Goal: Communication & Community: Answer question/provide support

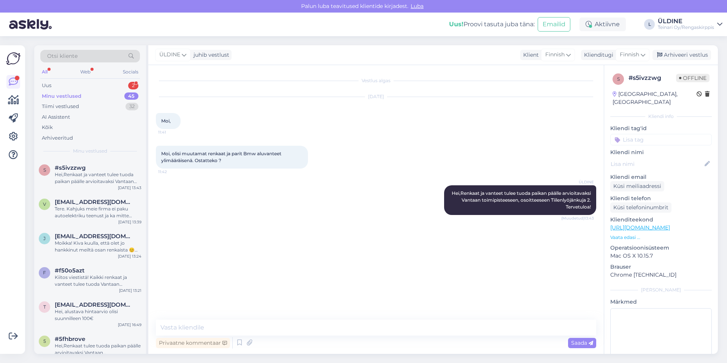
click at [433, 300] on div "Vestlus algas [DATE] Moi, 11:41 Moi, olisi muutamat renkaat ja parit Bmw aluvan…" at bounding box center [379, 193] width 447 height 240
click at [67, 96] on div "Minu vestlused" at bounding box center [62, 96] width 40 height 8
click at [72, 86] on div "Uus 2" at bounding box center [90, 85] width 100 height 11
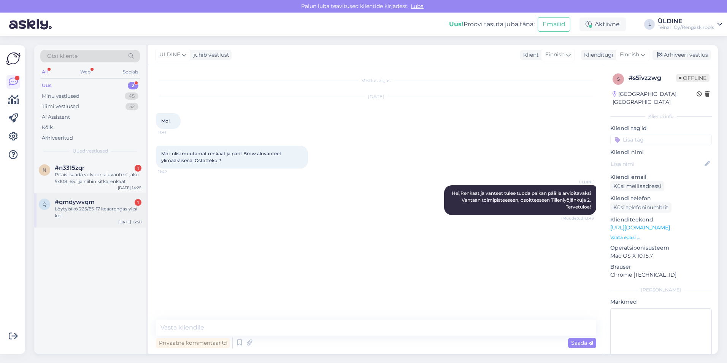
click at [103, 201] on div "#qmdywvqm 1" at bounding box center [98, 201] width 87 height 7
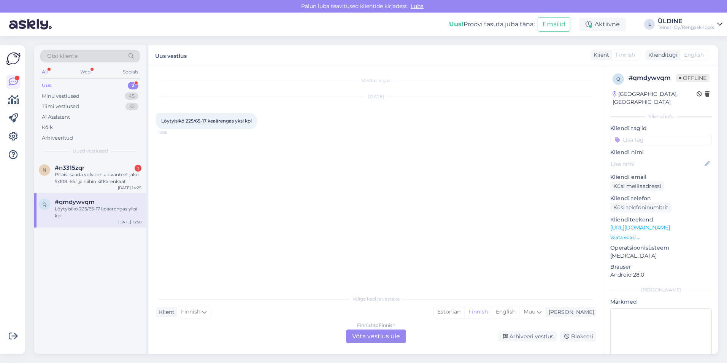
click at [380, 341] on div "Finnish to Finnish Võta vestlus üle" at bounding box center [376, 336] width 60 height 14
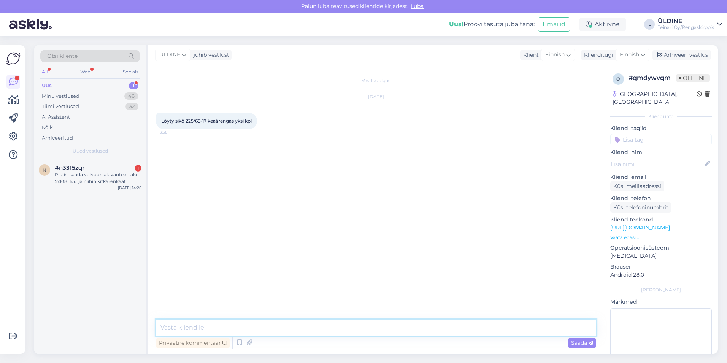
click at [207, 327] on textarea at bounding box center [376, 327] width 440 height 16
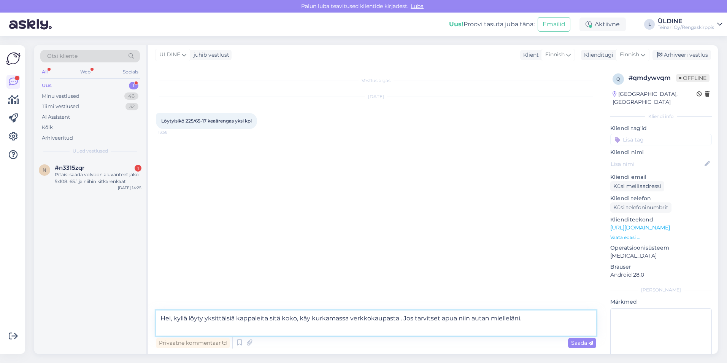
paste textarea "[URL][DOMAIN_NAME]"
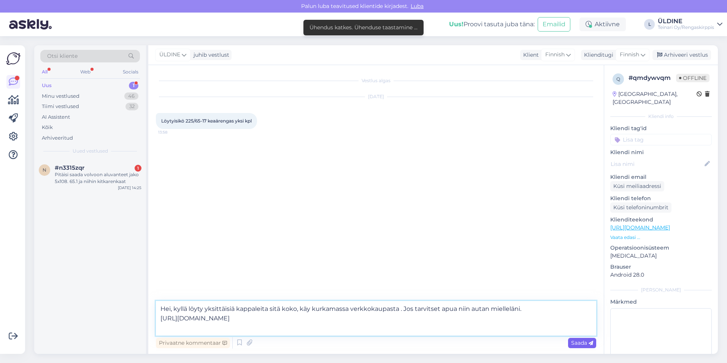
type textarea "Hei, kyllä löyty yksittäisiä kappaleita sitä koko, käy kurkamassa verkkokaupast…"
click at [576, 343] on span "Saada" at bounding box center [582, 342] width 22 height 7
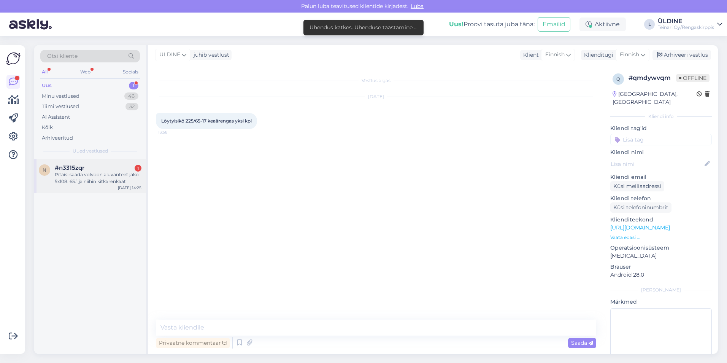
click at [108, 171] on div "Pitäisi saada volvoon aluvanteet jako 5x108. 65.1 ja niihin kitkarenkaat" at bounding box center [98, 178] width 87 height 14
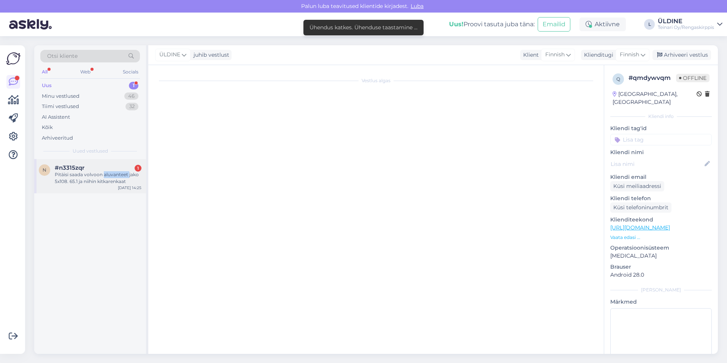
click at [108, 171] on div "Pitäisi saada volvoon aluvanteet jako 5x108. 65.1 ja niihin kitkarenkaat" at bounding box center [98, 178] width 87 height 14
click at [72, 176] on div "Pitäisi saada volvoon aluvanteet jako 5x108. 65.1 ja niihin kitkarenkaat" at bounding box center [98, 178] width 87 height 14
click at [108, 181] on div "Pitäisi saada volvoon aluvanteet jako 5x108. 65.1 ja niihin kitkarenkaat" at bounding box center [98, 178] width 87 height 14
click at [81, 178] on div "Pitäisi saada volvoon aluvanteet jako 5x108. 65.1 ja niihin kitkarenkaat" at bounding box center [98, 178] width 87 height 14
click at [279, 243] on div "Vestlus algas" at bounding box center [379, 211] width 447 height 277
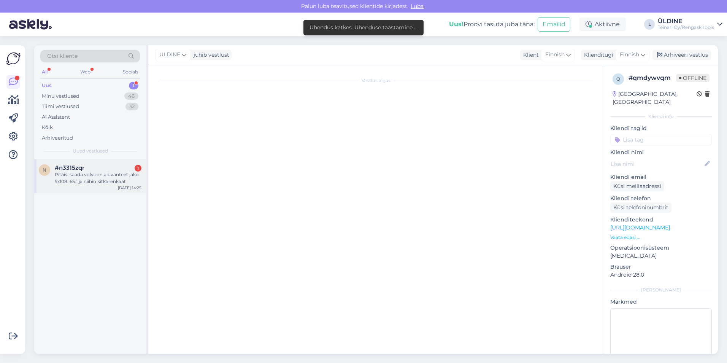
click at [83, 176] on div "Pitäisi saada volvoon aluvanteet jako 5x108. 65.1 ja niihin kitkarenkaat" at bounding box center [98, 178] width 87 height 14
click at [105, 178] on div "Pitäisi saada volvoon aluvanteet jako 5x108. 65.1 ja niihin kitkarenkaat" at bounding box center [98, 178] width 87 height 14
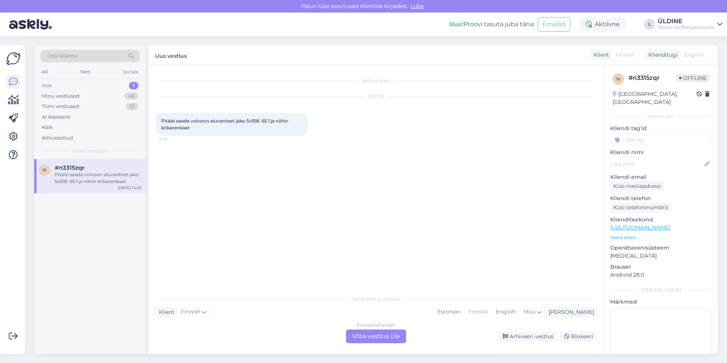
click at [369, 335] on div "Finnish to Finnish Võta vestlus üle" at bounding box center [376, 336] width 60 height 14
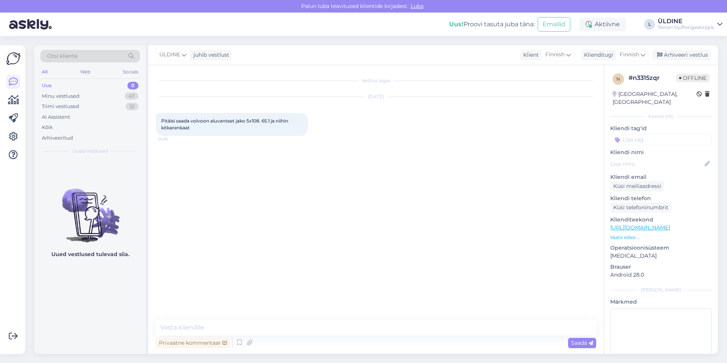
drag, startPoint x: 162, startPoint y: 120, endPoint x: 196, endPoint y: 130, distance: 36.0
click at [196, 130] on div "Pitäisi saada volvoon aluvanteet jako 5x108. 65.1 ja niihin kitkarenkaat 14:25" at bounding box center [232, 124] width 152 height 23
drag, startPoint x: 196, startPoint y: 130, endPoint x: 186, endPoint y: 125, distance: 11.6
copy span "Pitäisi saada volvoon aluvanteet jako 5x108. 65.1 ja niihin kitkarenkaat"
paste textarea "Hei! Jotta voimme tarjota Volvoosi sopivat alumiinivanteet ja kitkarenkaat (jak…"
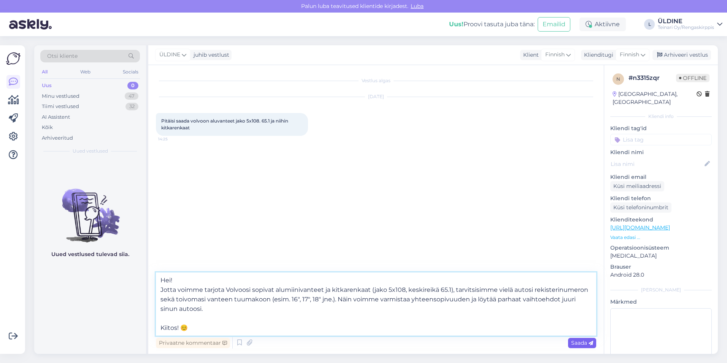
type textarea "Hei! Jotta voimme tarjota Volvoosi sopivat alumiinivanteet ja kitkarenkaat (jak…"
click at [574, 342] on span "Saada" at bounding box center [582, 342] width 22 height 7
